Goal: Task Accomplishment & Management: Manage account settings

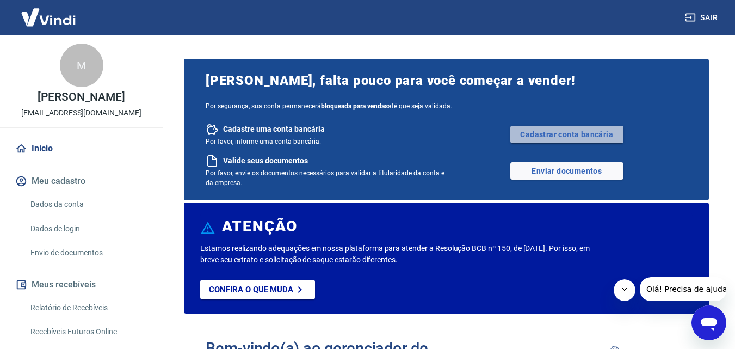
click at [570, 135] on link "Cadastrar conta bancária" at bounding box center [566, 134] width 113 height 17
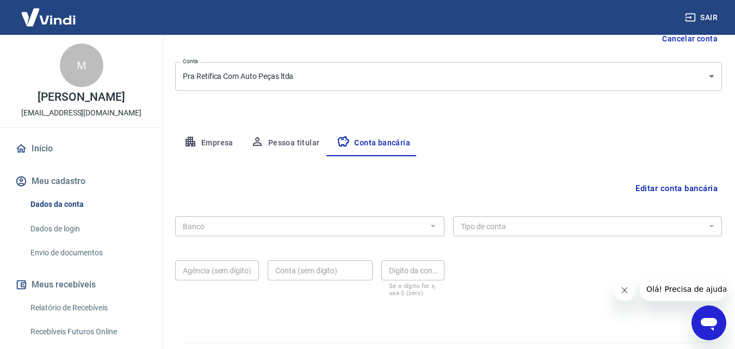
scroll to position [147, 0]
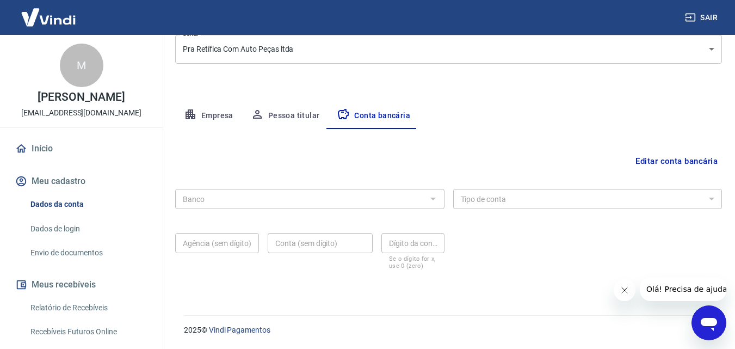
click at [431, 200] on div at bounding box center [432, 198] width 14 height 15
click at [670, 155] on button "Editar conta bancária" at bounding box center [676, 161] width 91 height 21
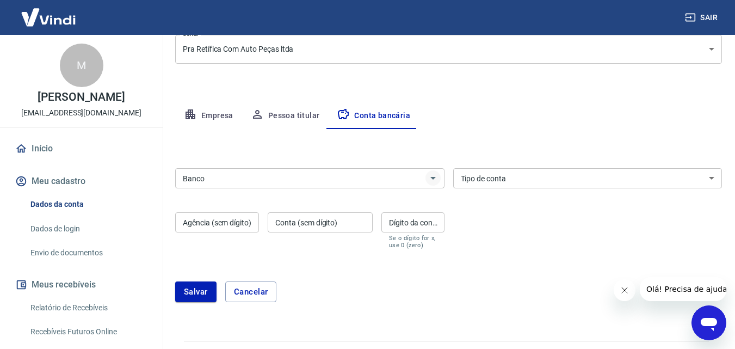
click at [432, 180] on icon "Abrir" at bounding box center [433, 177] width 13 height 13
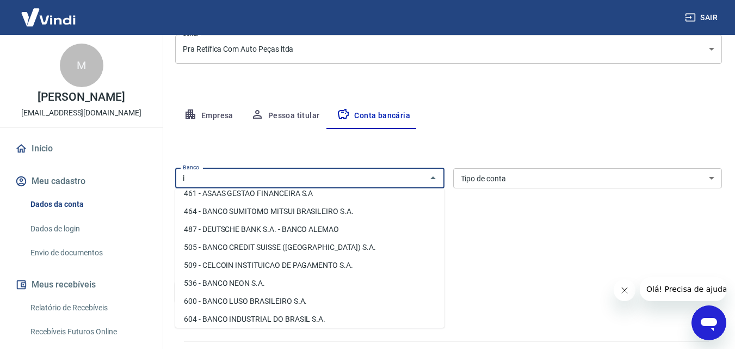
scroll to position [0, 0]
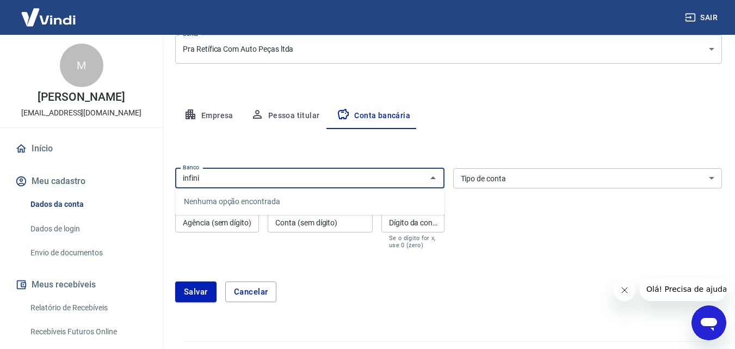
click at [284, 170] on div "infini Banco" at bounding box center [309, 178] width 269 height 20
click at [434, 181] on icon "Fechar" at bounding box center [433, 177] width 13 height 13
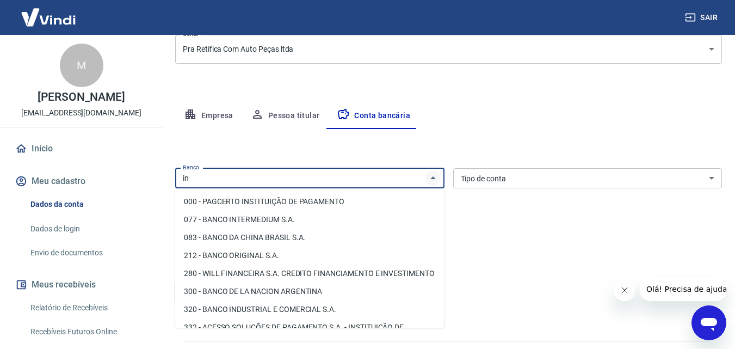
type input "i"
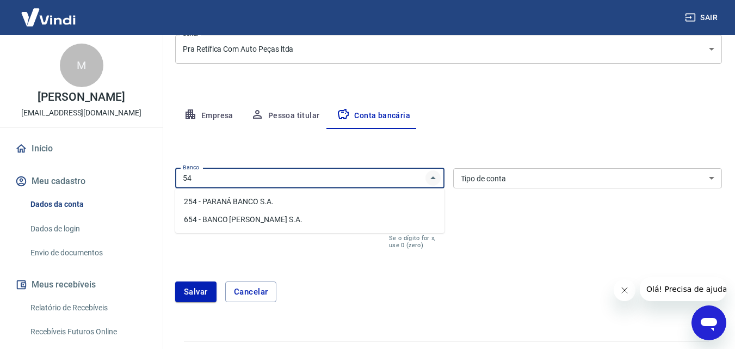
type input "5"
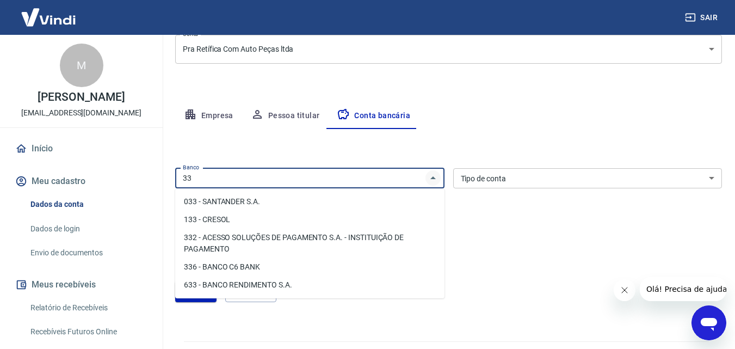
type input "3"
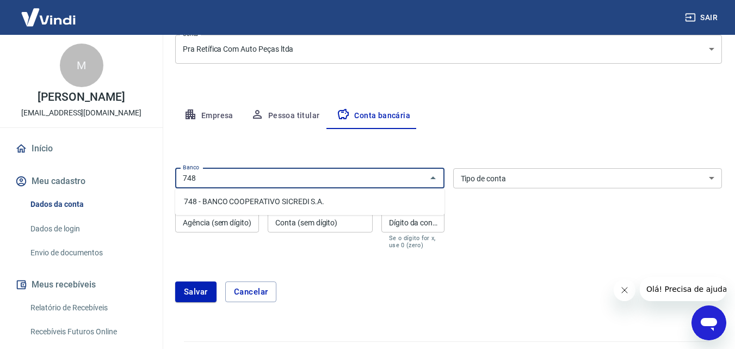
click at [307, 202] on li "748 - BANCO COOPERATIVO SICREDI S.A." at bounding box center [309, 202] width 269 height 18
type input "748 - BANCO COOPERATIVO SICREDI S.A."
click at [709, 175] on select "Conta Corrente Conta Poupança" at bounding box center [587, 178] width 269 height 20
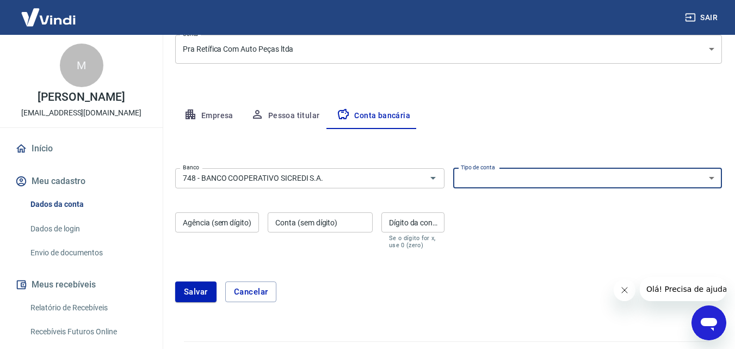
select select "1"
click at [453, 168] on select "Conta Corrente Conta Poupança" at bounding box center [587, 178] width 269 height 20
click at [182, 226] on input "Agência (sem dígito)" at bounding box center [217, 222] width 84 height 20
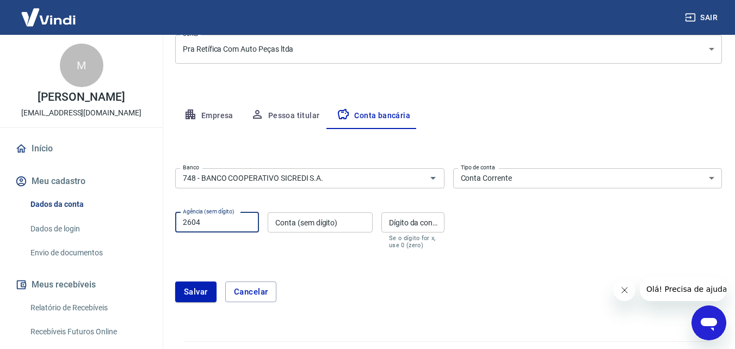
type input "2604"
click at [277, 220] on input "Conta (sem dígito)" at bounding box center [320, 222] width 105 height 20
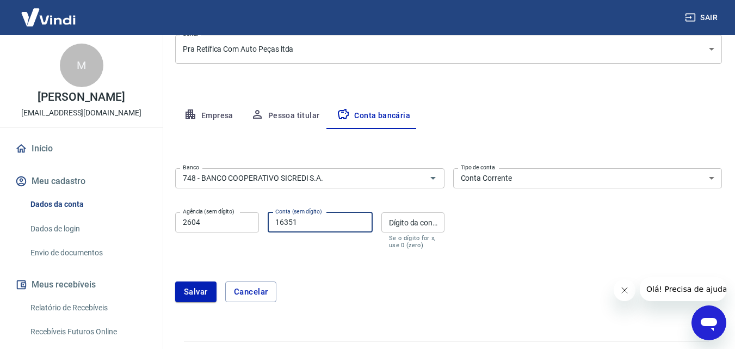
type input "16351"
click at [418, 223] on input "Dígito da conta" at bounding box center [412, 222] width 63 height 20
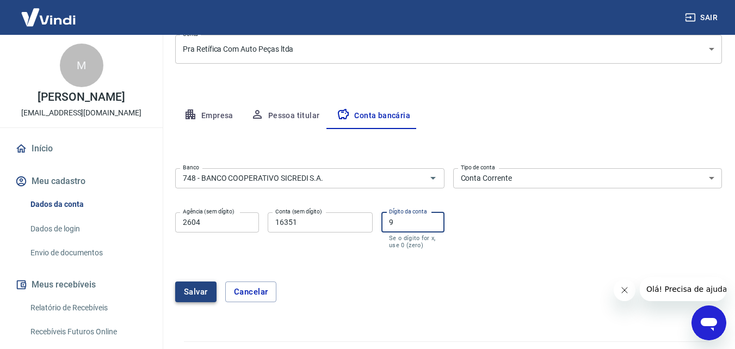
type input "9"
click at [203, 286] on button "Salvar" at bounding box center [195, 291] width 41 height 21
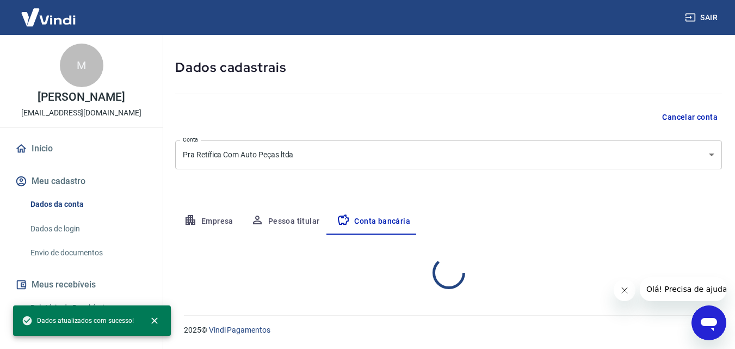
select select "1"
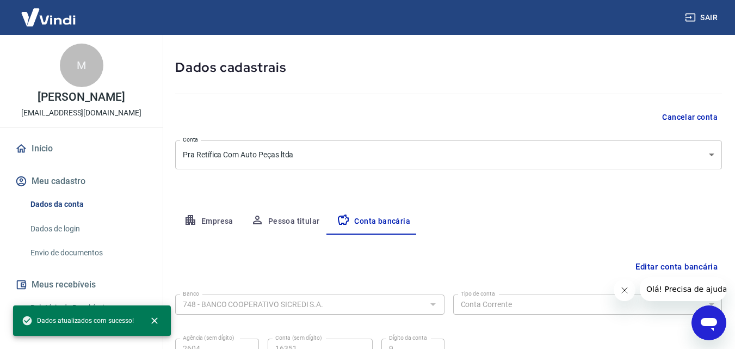
scroll to position [147, 0]
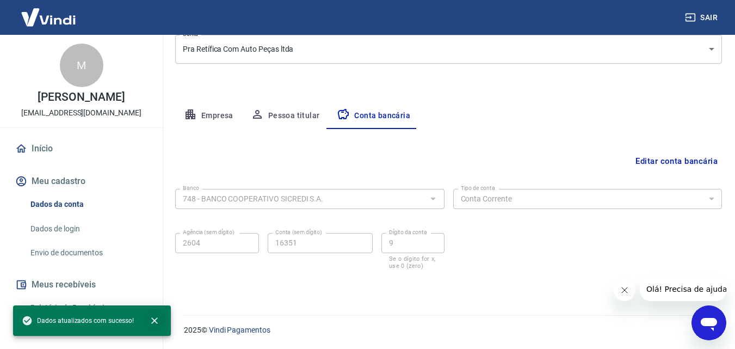
click at [154, 319] on icon "close" at bounding box center [154, 320] width 7 height 7
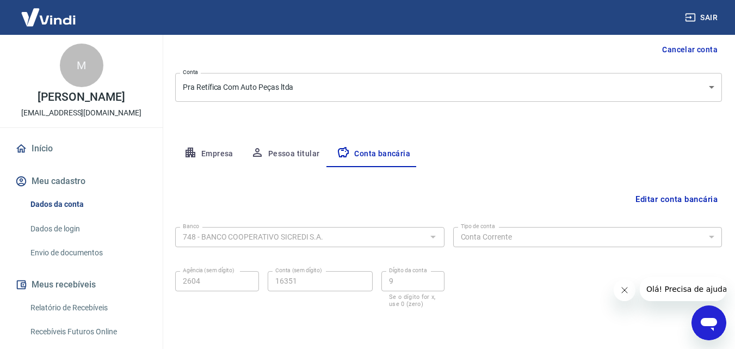
scroll to position [0, 0]
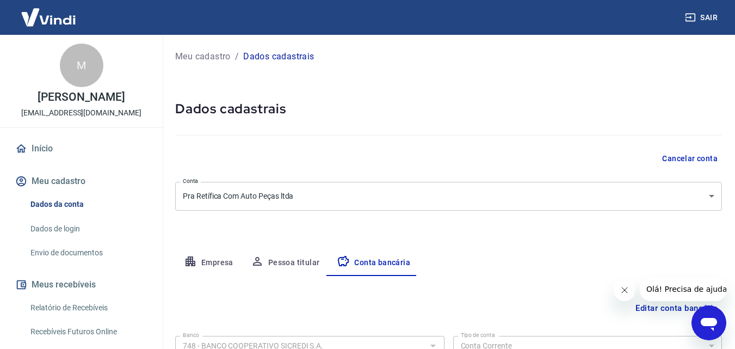
click at [191, 54] on p "Meu cadastro" at bounding box center [202, 56] width 55 height 13
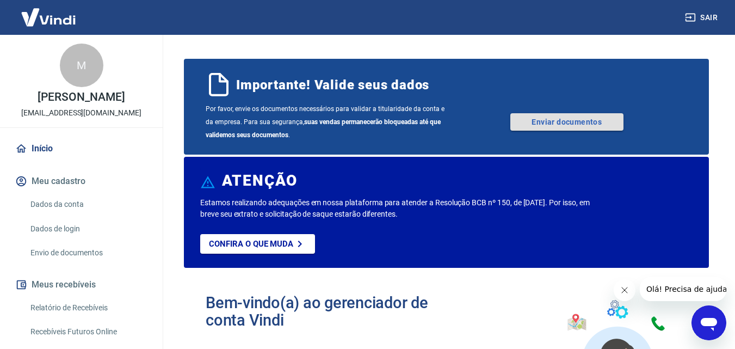
click at [559, 116] on link "Enviar documentos" at bounding box center [566, 121] width 113 height 17
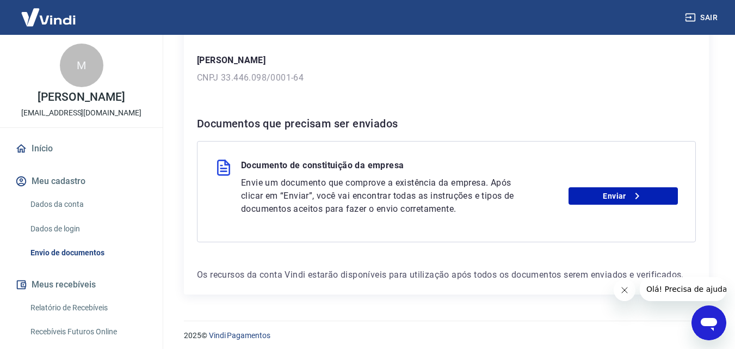
scroll to position [169, 0]
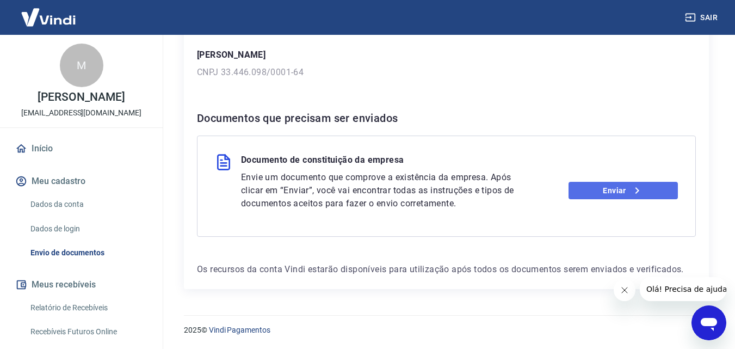
click at [608, 195] on link "Enviar" at bounding box center [622, 190] width 109 height 17
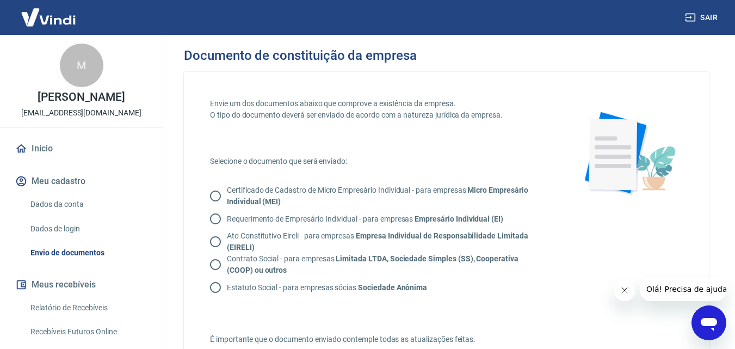
click at [215, 264] on input "Contrato Social - para empresas Limitada LTDA, Sociedade Simples (SS), Cooperat…" at bounding box center [215, 264] width 23 height 23
radio input "true"
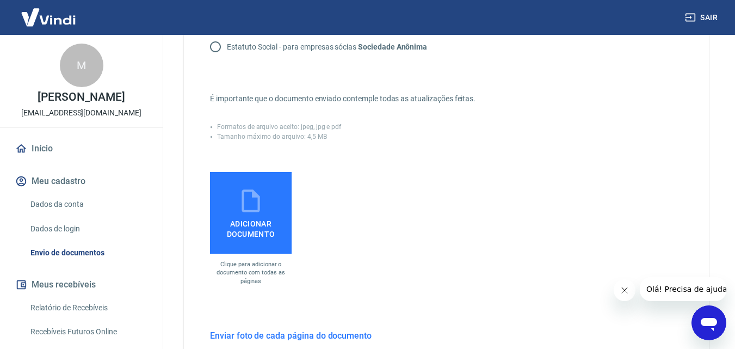
scroll to position [272, 0]
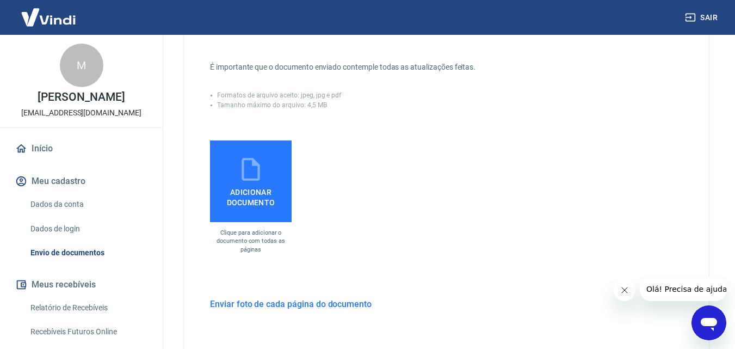
click at [248, 183] on span "Adicionar documento" at bounding box center [250, 195] width 73 height 24
click at [0, 0] on input "Adicionar documento" at bounding box center [0, 0] width 0 height 0
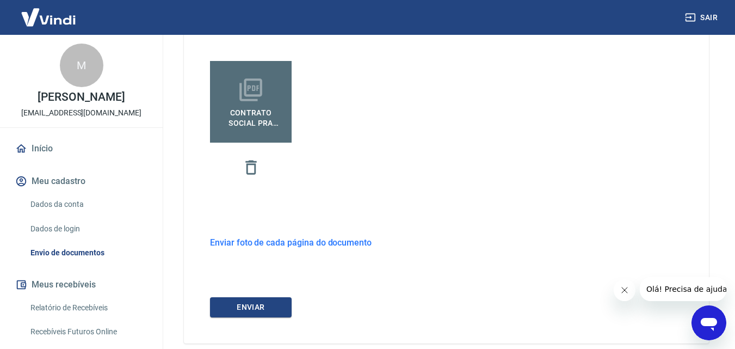
scroll to position [326, 0]
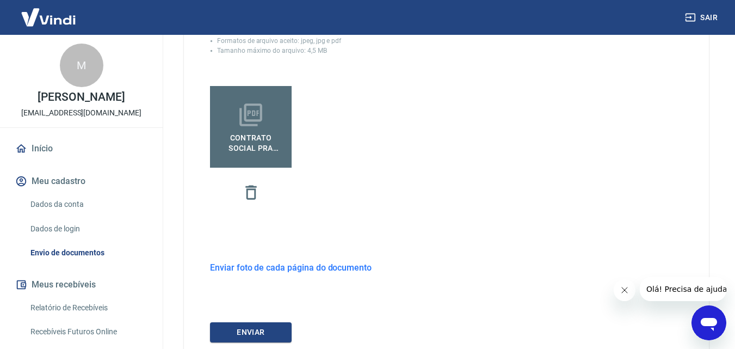
click at [265, 137] on span "CONTRATO SOCIAL PRA RETIFICA (1)unico (2).pdf" at bounding box center [250, 140] width 73 height 24
click at [0, 0] on input "CONTRATO SOCIAL PRA RETIFICA (1)unico (2).pdf" at bounding box center [0, 0] width 0 height 0
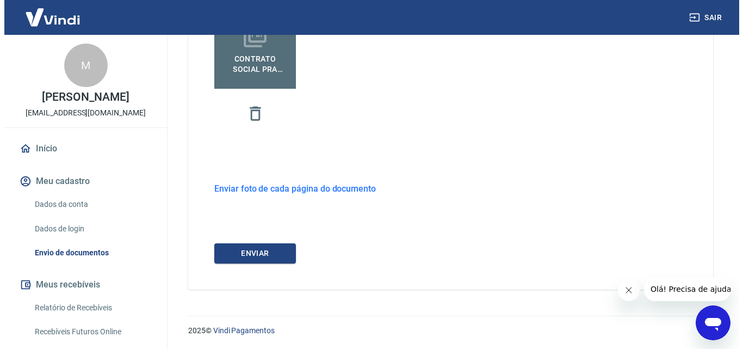
scroll to position [406, 0]
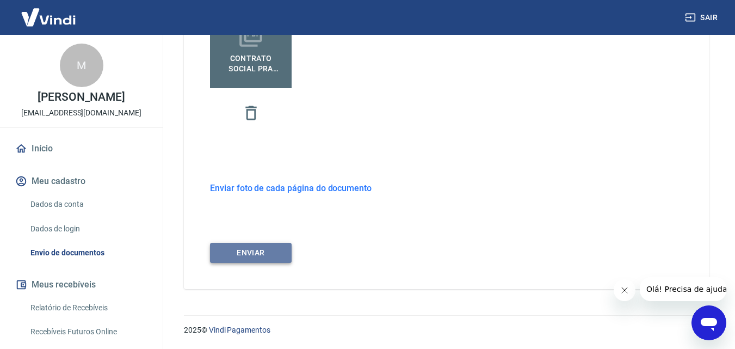
click at [244, 252] on button "ENVIAR" at bounding box center [251, 253] width 82 height 20
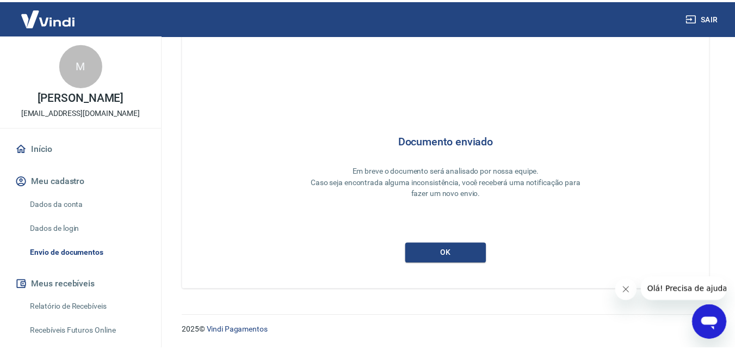
scroll to position [29, 0]
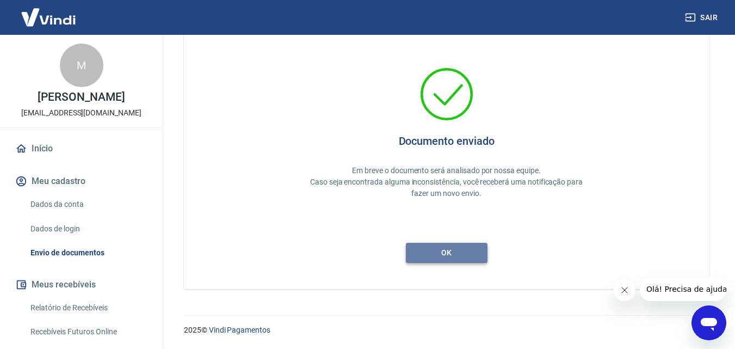
click at [448, 248] on button "ok" at bounding box center [447, 253] width 82 height 20
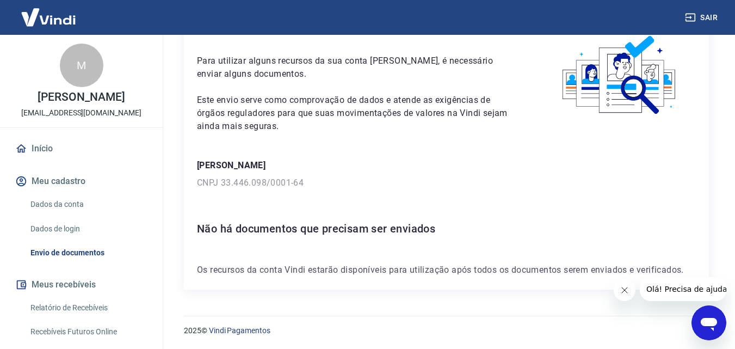
scroll to position [59, 0]
click at [622, 289] on icon "Fechar mensagem da empresa" at bounding box center [624, 290] width 9 height 9
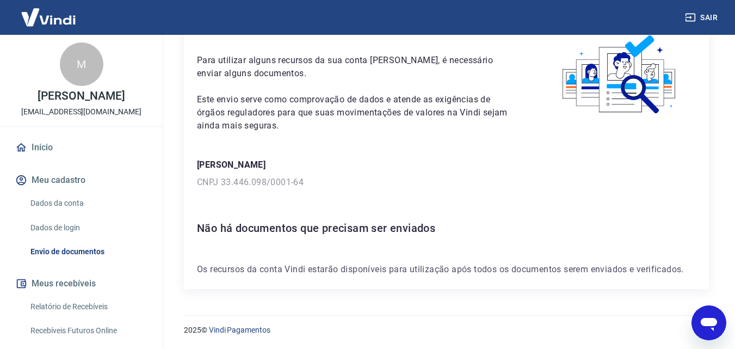
scroll to position [0, 0]
click at [42, 150] on link "Início" at bounding box center [81, 149] width 137 height 24
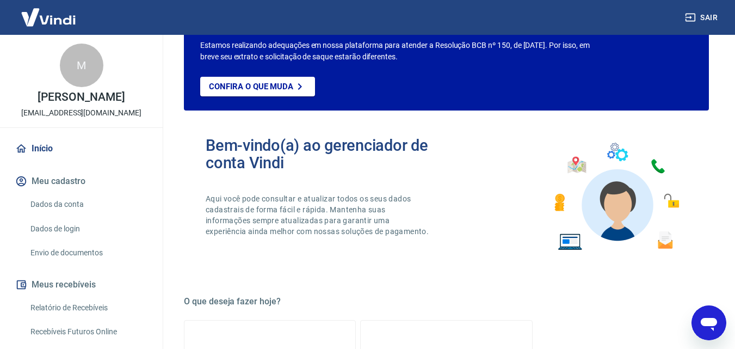
scroll to position [657, 0]
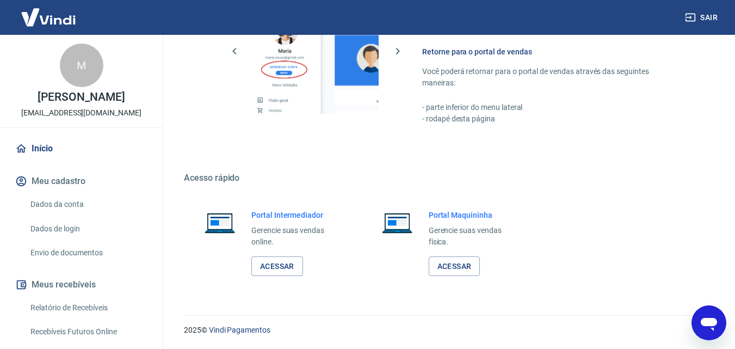
click at [23, 137] on link "Início" at bounding box center [81, 149] width 137 height 24
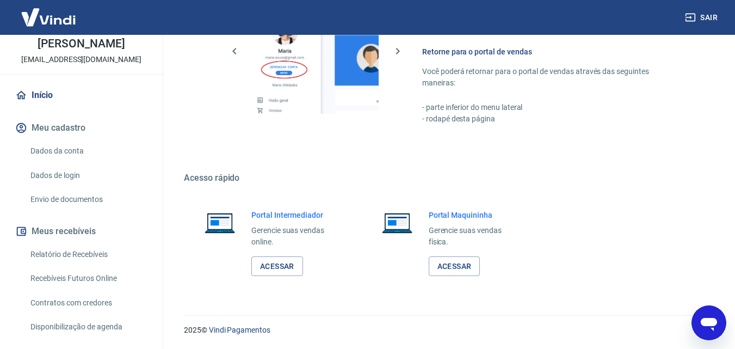
scroll to position [108, 0]
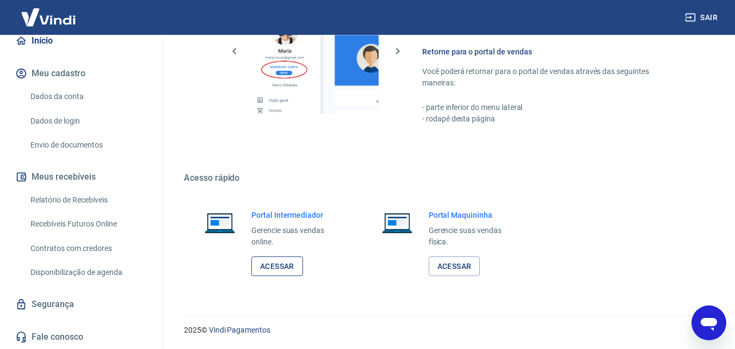
click at [289, 255] on div "Portal Intermediador Gerencie suas vendas online. Acessar" at bounding box center [296, 242] width 90 height 67
click at [289, 267] on link "Acessar" at bounding box center [277, 266] width 52 height 20
